Goal: Task Accomplishment & Management: Manage account settings

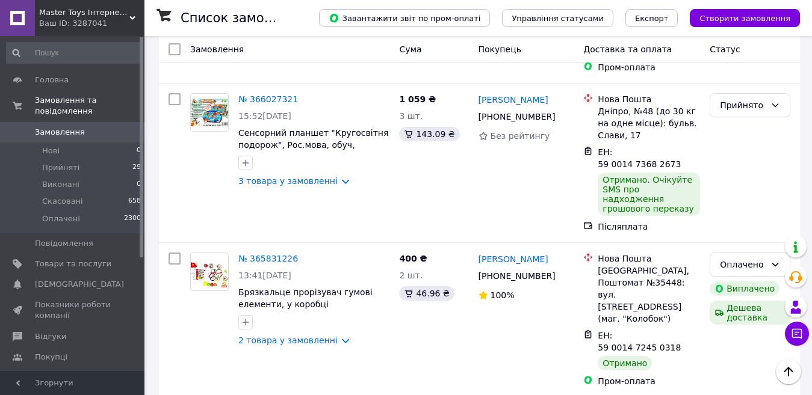
scroll to position [297, 0]
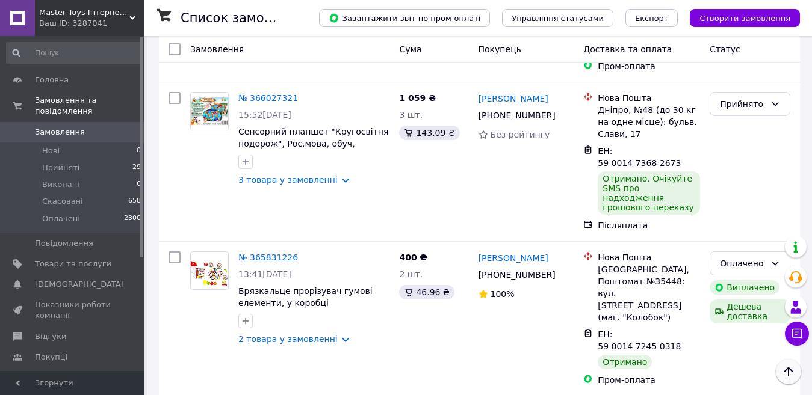
click at [790, 376] on icon "Наверх" at bounding box center [788, 372] width 14 height 14
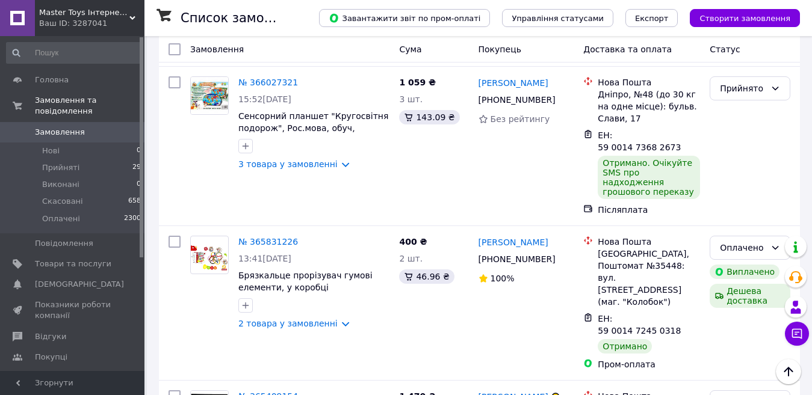
scroll to position [0, 0]
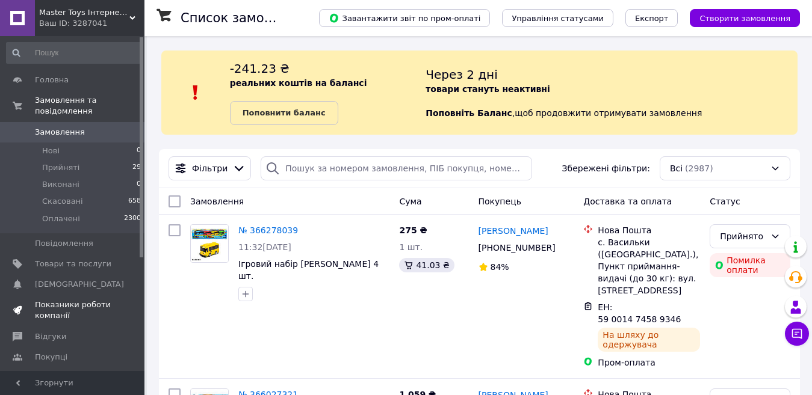
click at [54, 300] on span "Показники роботи компанії" at bounding box center [73, 311] width 76 height 22
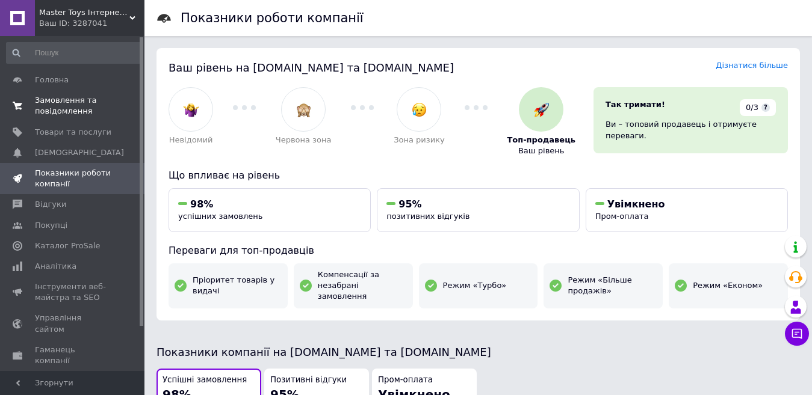
click at [70, 114] on span "Замовлення та повідомлення" at bounding box center [73, 106] width 76 height 22
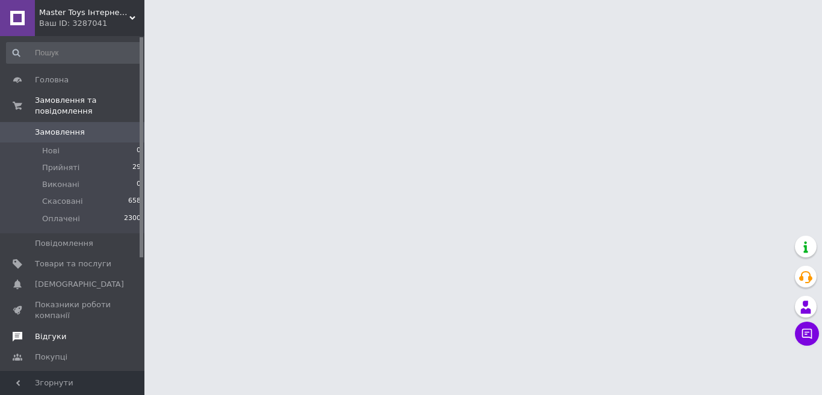
click at [53, 332] on span "Відгуки" at bounding box center [50, 337] width 31 height 11
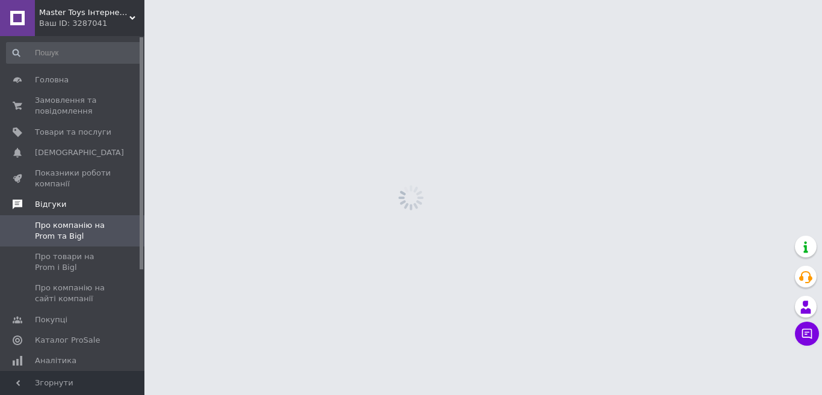
click at [53, 329] on link "Покупці" at bounding box center [74, 320] width 148 height 20
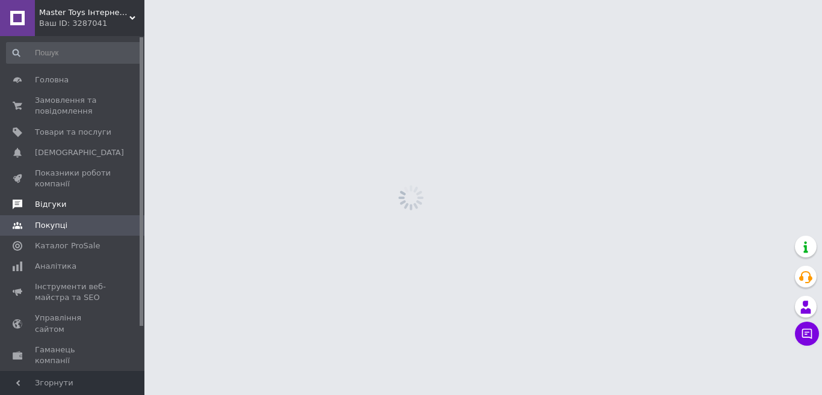
click at [58, 204] on span "Відгуки" at bounding box center [50, 204] width 31 height 11
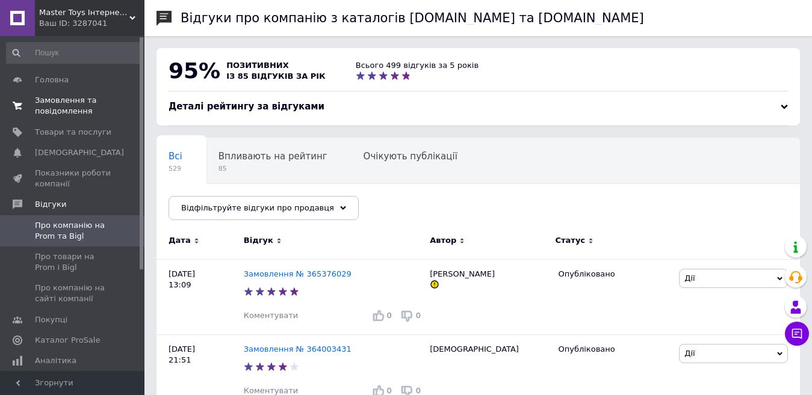
click at [66, 111] on span "Замовлення та повідомлення" at bounding box center [73, 106] width 76 height 22
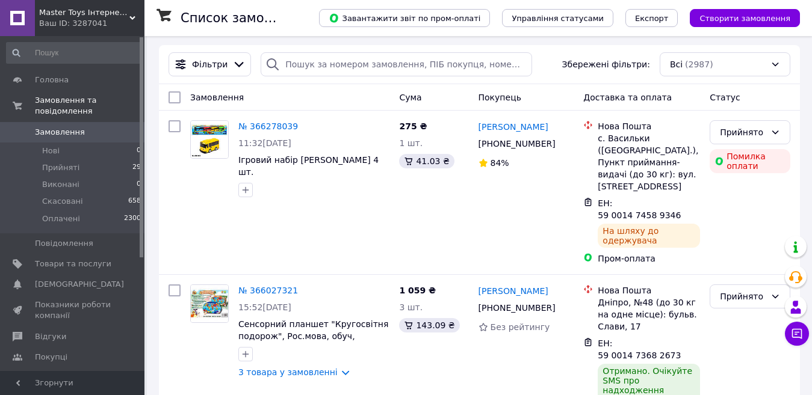
scroll to position [113, 0]
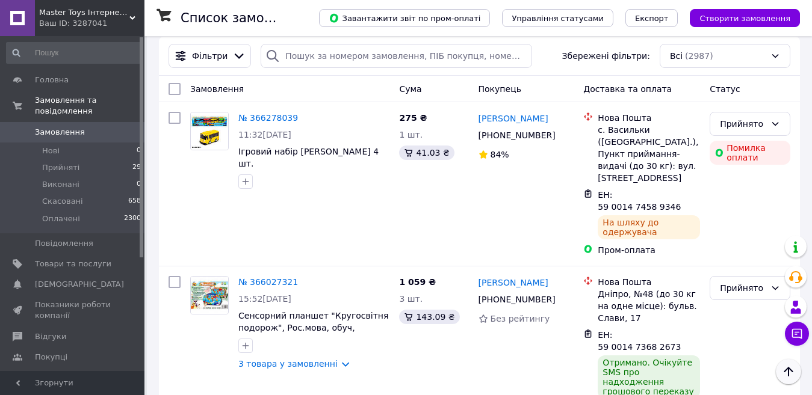
click at [789, 375] on icon "Наверх" at bounding box center [788, 372] width 9 height 10
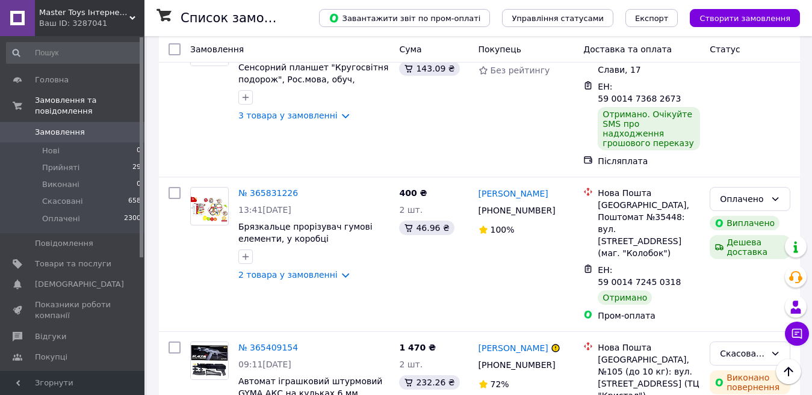
scroll to position [369, 0]
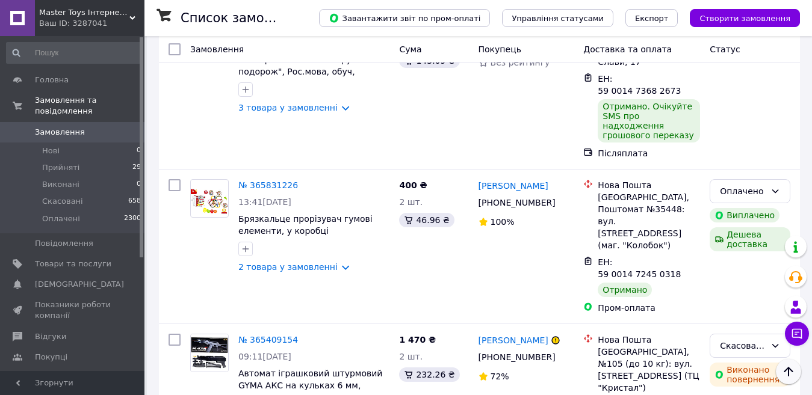
click at [790, 370] on icon "Наверх" at bounding box center [788, 372] width 9 height 10
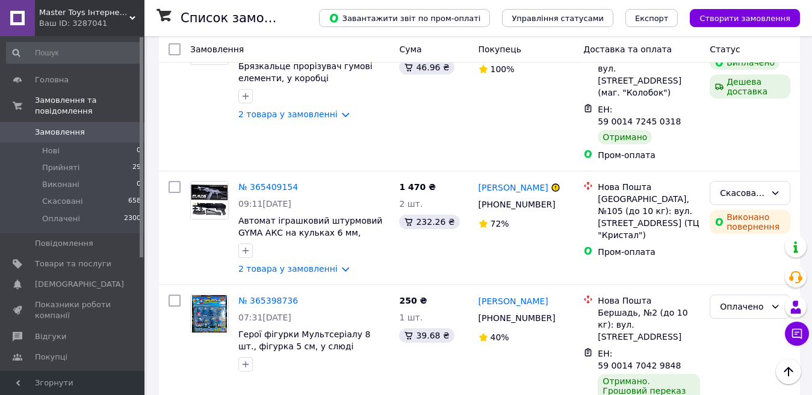
scroll to position [546, 0]
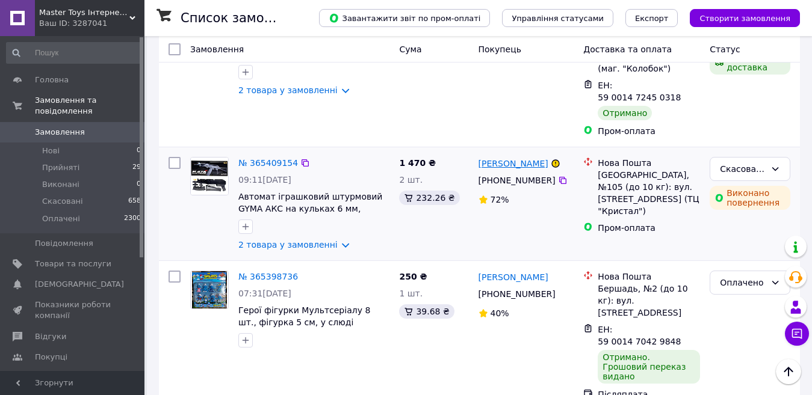
click at [492, 158] on link "[PERSON_NAME]" at bounding box center [513, 164] width 70 height 12
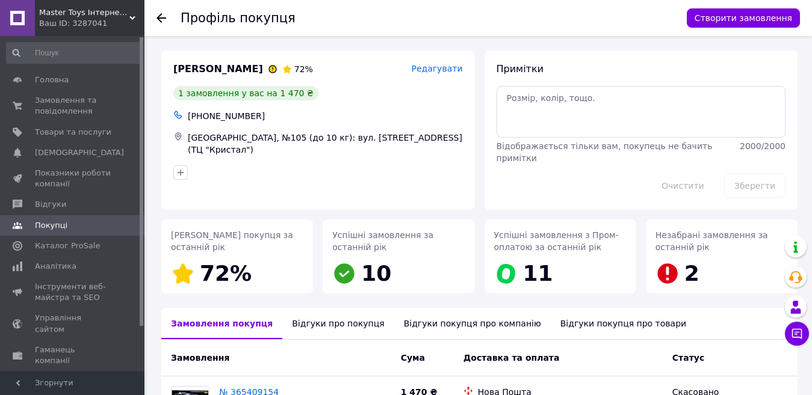
click at [155, 14] on div "Профіль покупця Створити замовлення" at bounding box center [477, 18] width 667 height 36
click at [159, 17] on use at bounding box center [161, 18] width 10 height 10
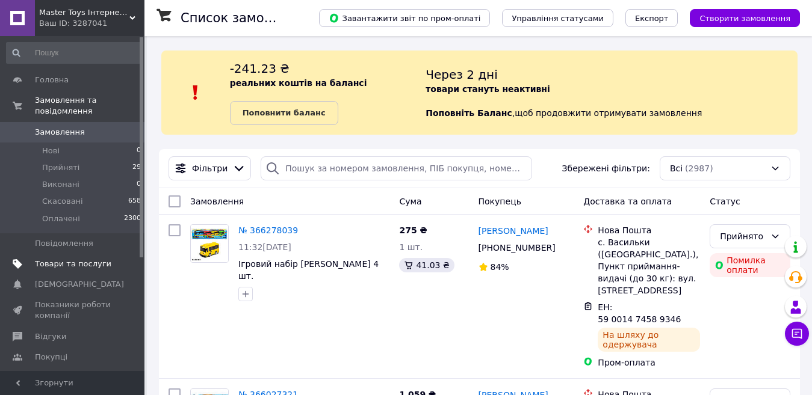
click at [87, 259] on span "Товари та послуги" at bounding box center [73, 264] width 76 height 11
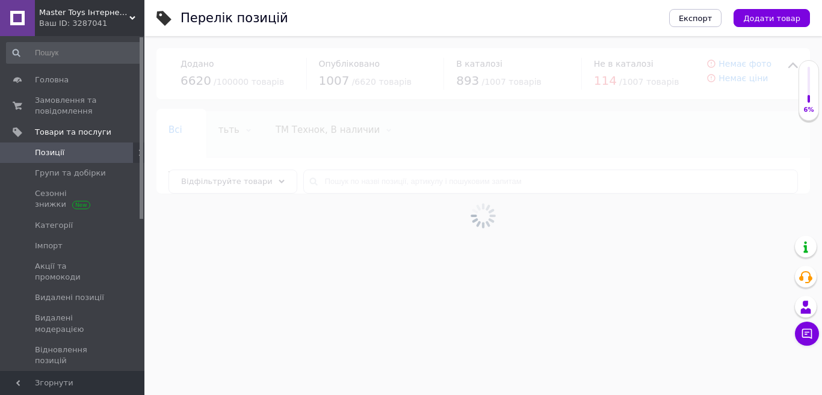
click at [401, 180] on div at bounding box center [483, 215] width 678 height 359
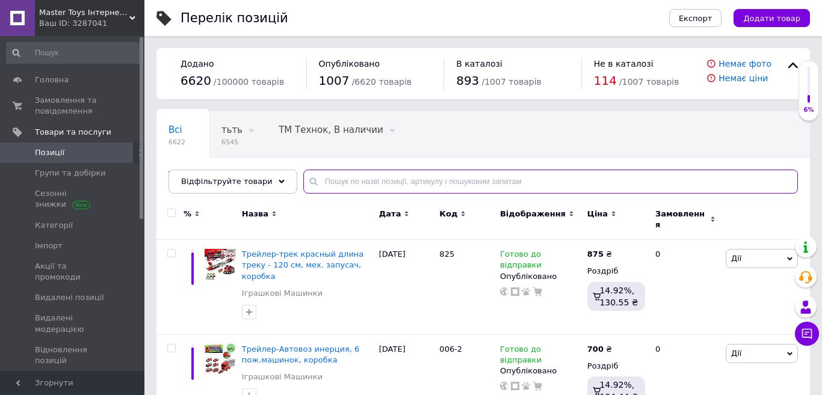
click at [401, 184] on input "text" at bounding box center [550, 182] width 495 height 24
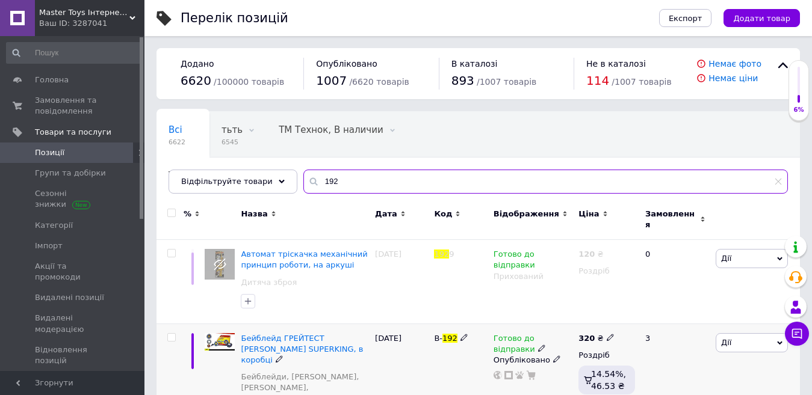
type input "192"
click at [546, 355] on div "Опубліковано" at bounding box center [533, 360] width 79 height 11
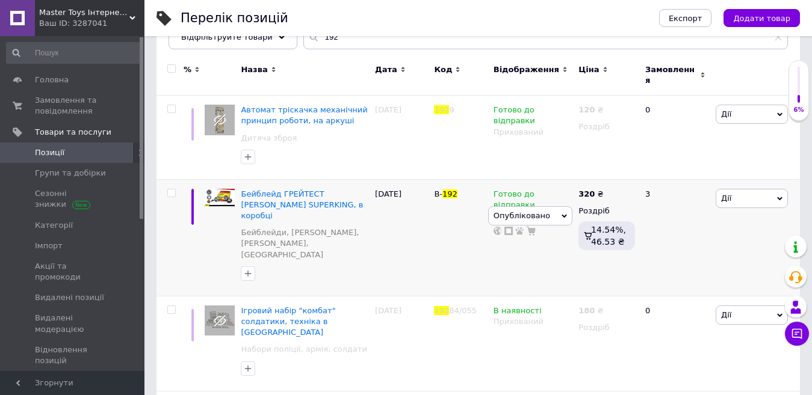
scroll to position [169, 0]
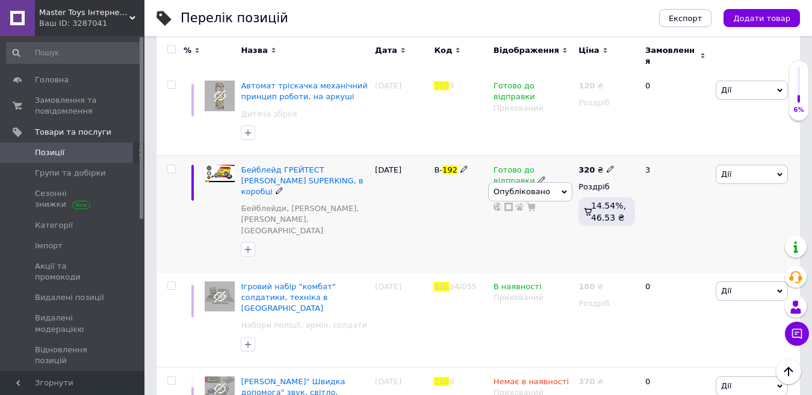
click at [565, 190] on icon at bounding box center [564, 192] width 5 height 5
click at [529, 207] on li "Прихований" at bounding box center [531, 214] width 84 height 17
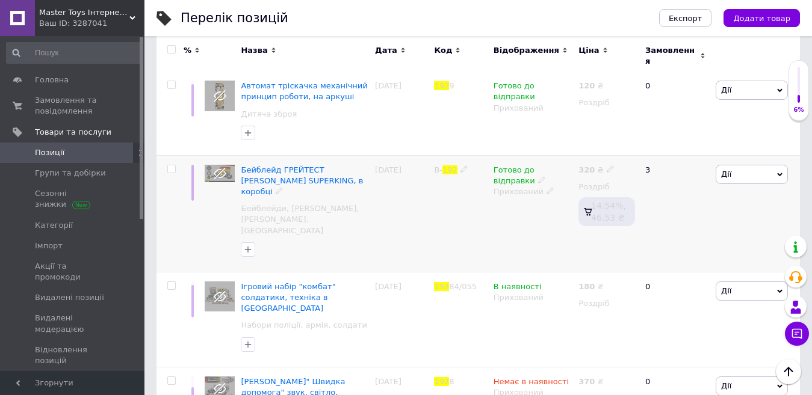
click at [443, 216] on div "В- 192" at bounding box center [460, 213] width 59 height 117
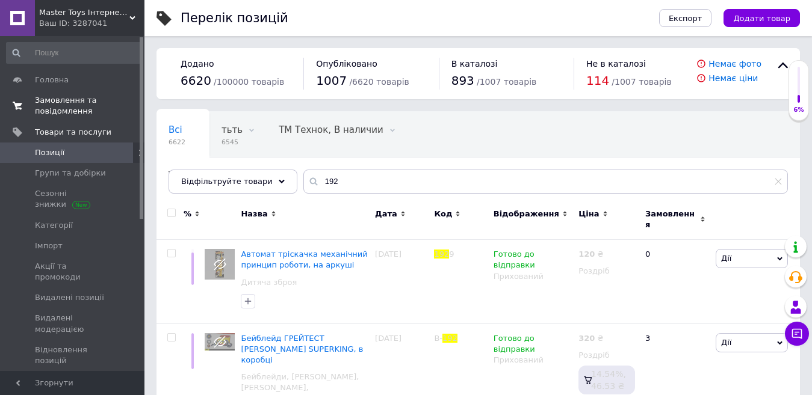
click at [63, 102] on span "Замовлення та повідомлення" at bounding box center [73, 106] width 76 height 22
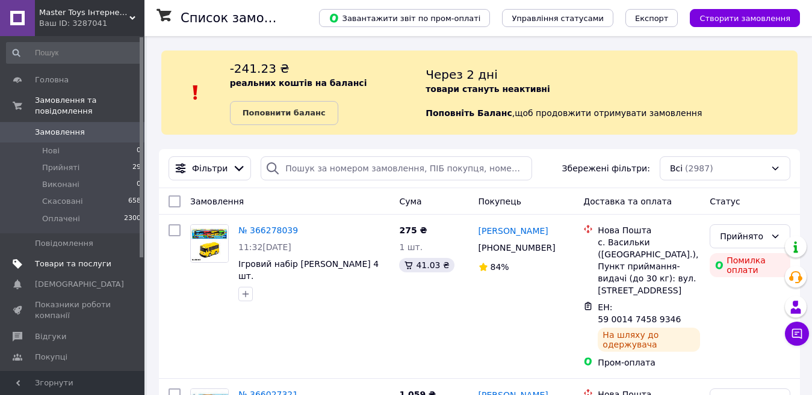
click at [92, 259] on span "Товари та послуги" at bounding box center [73, 264] width 76 height 11
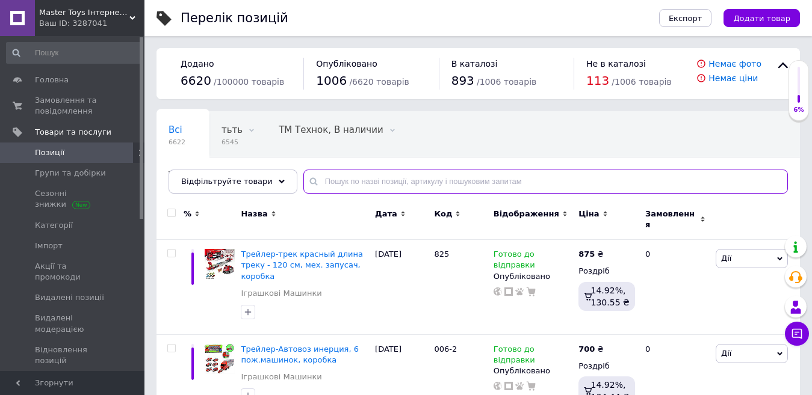
click at [359, 172] on input "text" at bounding box center [545, 182] width 484 height 24
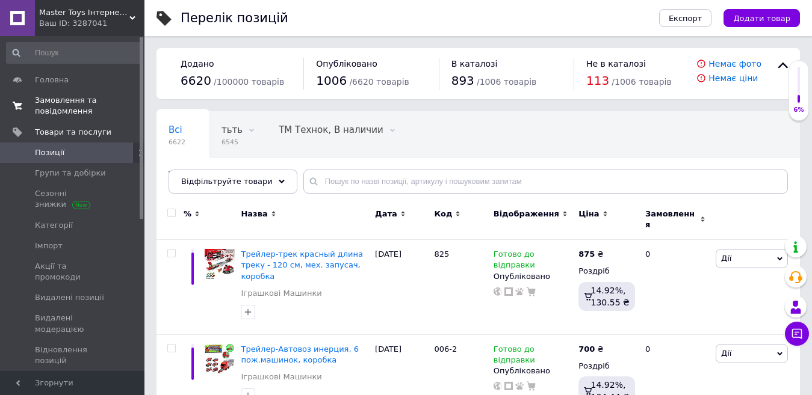
click at [55, 112] on span "Замовлення та повідомлення" at bounding box center [73, 106] width 76 height 22
